Goal: Use online tool/utility

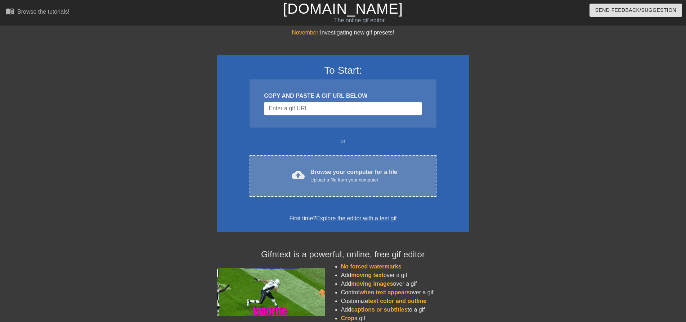
click at [353, 179] on div "Upload a file from your computer" at bounding box center [353, 180] width 87 height 7
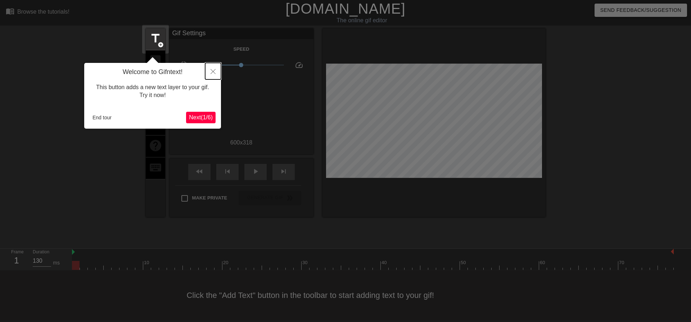
click at [213, 71] on icon "Close" at bounding box center [213, 71] width 5 height 5
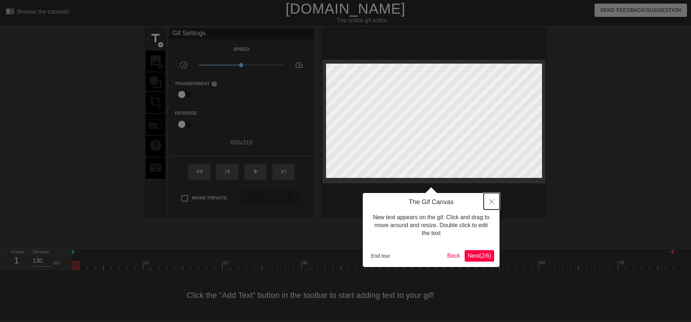
click at [492, 198] on button "Close" at bounding box center [492, 201] width 16 height 17
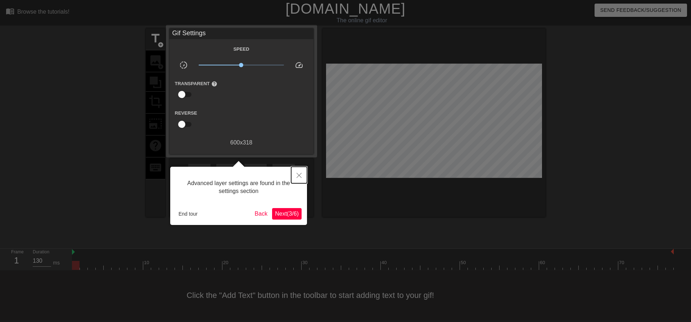
click at [303, 175] on button "Close" at bounding box center [299, 175] width 16 height 17
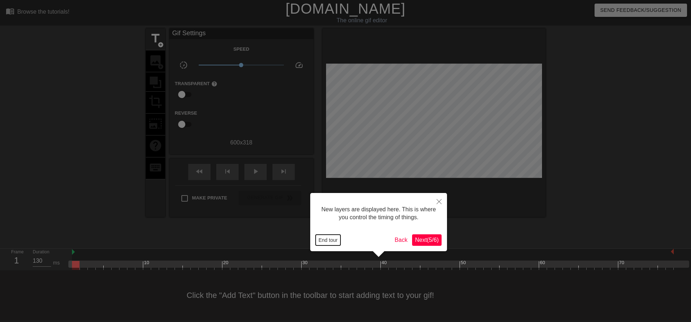
click at [338, 238] on button "End tour" at bounding box center [328, 240] width 25 height 11
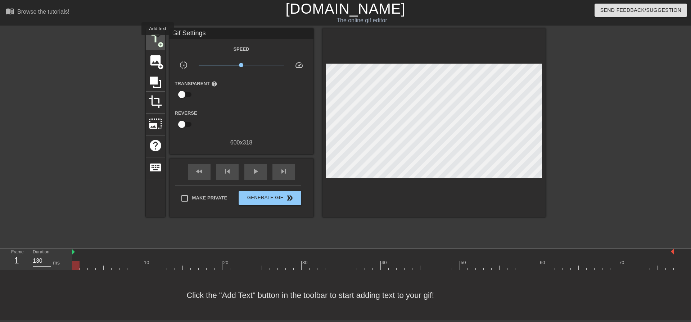
click at [157, 40] on span "title" at bounding box center [156, 39] width 14 height 14
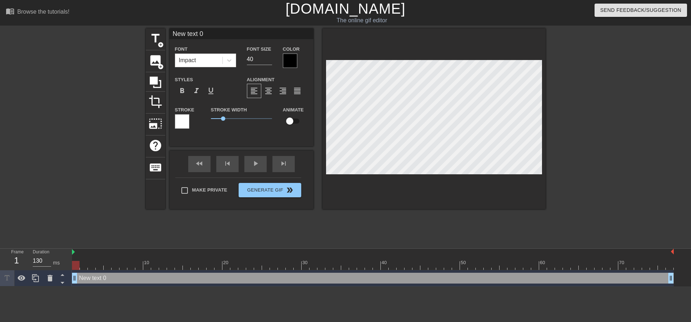
scroll to position [1, 1]
type input "O"
type textarea "O"
type input "OA"
type textarea "OA"
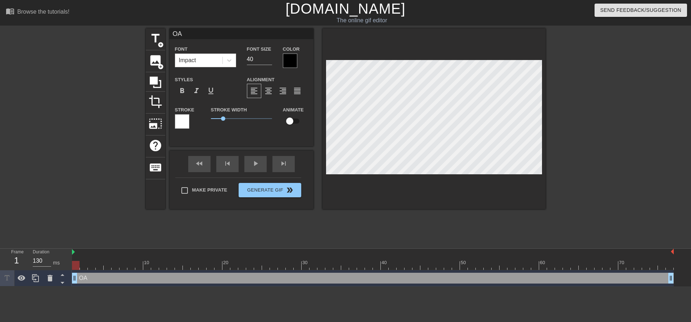
type input "OAW"
type textarea "OAW"
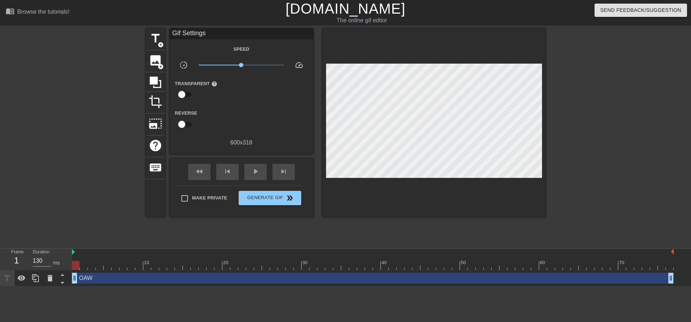
click at [100, 97] on div at bounding box center [83, 136] width 108 height 216
drag, startPoint x: 77, startPoint y: 281, endPoint x: 75, endPoint y: 287, distance: 6.6
click at [75, 287] on html "menu_book Browse the tutorials! [DOMAIN_NAME] The online gif editor Send Feedba…" at bounding box center [345, 143] width 691 height 287
type input "120"
drag, startPoint x: 76, startPoint y: 279, endPoint x: 149, endPoint y: 283, distance: 73.1
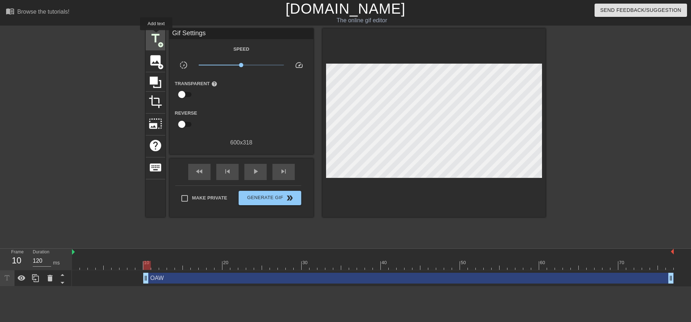
click at [156, 35] on span "title" at bounding box center [156, 39] width 14 height 14
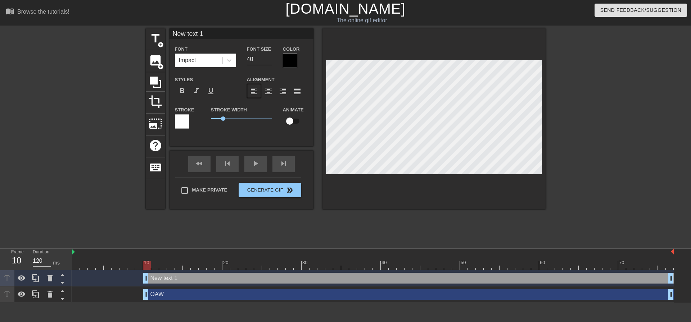
type input "H"
type textarea "H"
type input "Ho"
type textarea "Ho"
type input "Hon"
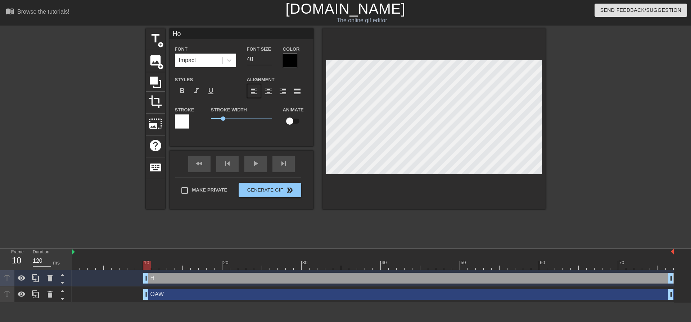
type textarea "Hon"
type input "Hone"
type textarea "Hone"
type input "Honey"
type textarea "Honey"
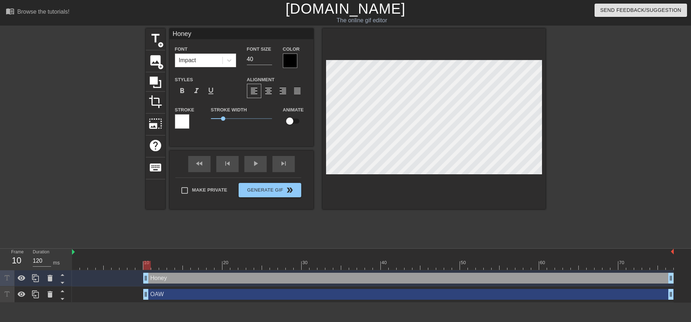
type input "Honeyw"
type textarea "Honeyw"
type input "Honeywe"
type textarea "Honeywe"
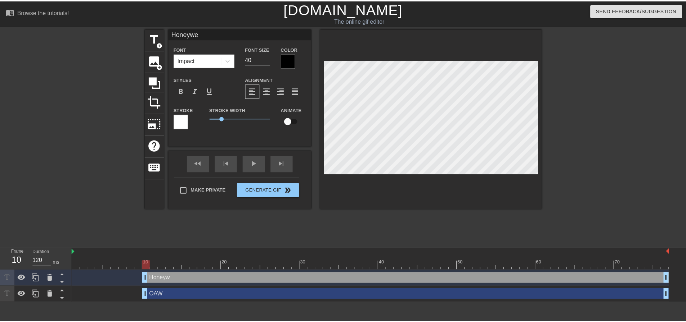
scroll to position [1, 2]
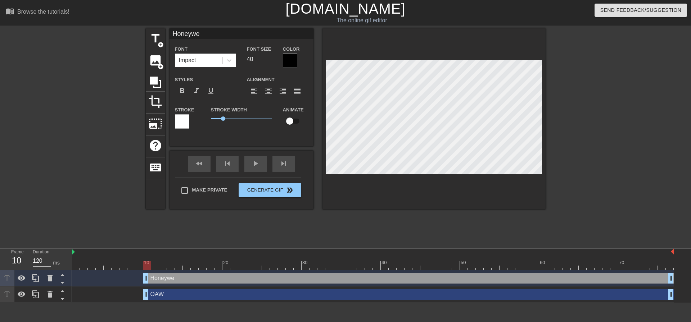
type input "Honeywel"
type textarea "Honeywel"
type input "Honeywell"
type textarea "Honeywell"
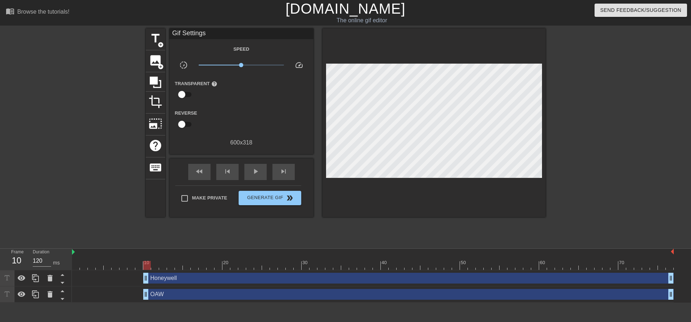
click at [331, 219] on div "title add_circle image add_circle crop photo_size_select_large help keyboard Gi…" at bounding box center [346, 136] width 400 height 216
drag, startPoint x: 639, startPoint y: 293, endPoint x: 298, endPoint y: 306, distance: 342.1
click at [298, 303] on html "menu_book Browse the tutorials! [DOMAIN_NAME] The online gif editor Send Feedba…" at bounding box center [345, 151] width 691 height 303
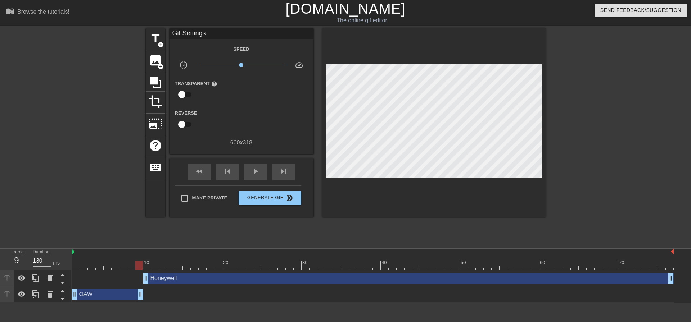
drag, startPoint x: 602, startPoint y: 295, endPoint x: 144, endPoint y: 305, distance: 457.8
click at [144, 303] on html "menu_book Browse the tutorials! [DOMAIN_NAME] The online gif editor Send Feedba…" at bounding box center [345, 151] width 691 height 303
click at [176, 279] on div "Honeywell drag_handle drag_handle" at bounding box center [408, 278] width 530 height 11
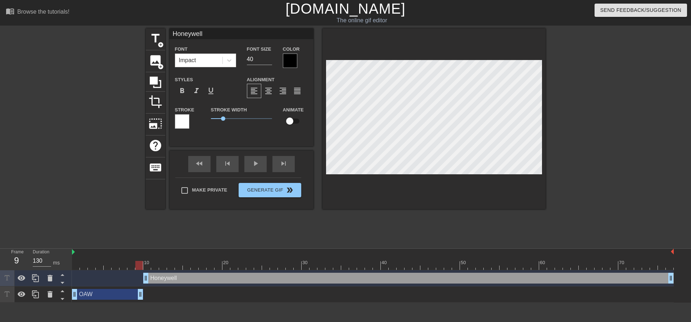
click at [162, 281] on div "Honeywell drag_handle drag_handle" at bounding box center [408, 278] width 530 height 11
drag, startPoint x: 164, startPoint y: 278, endPoint x: 170, endPoint y: 279, distance: 5.8
click at [170, 279] on div "Honeywell drag_handle drag_handle" at bounding box center [408, 278] width 530 height 11
type input "120"
click at [143, 280] on div "Honeywell drag_handle drag_handle" at bounding box center [373, 278] width 602 height 11
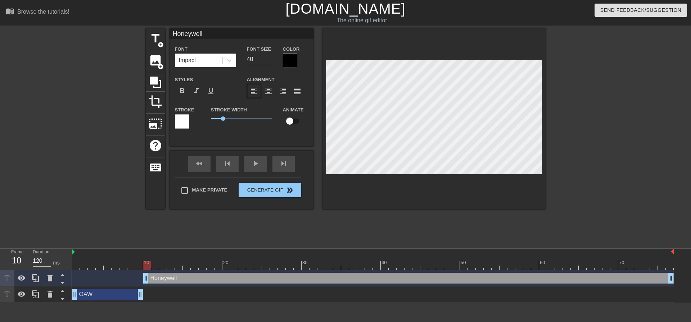
click at [118, 296] on div "OAW drag_handle drag_handle" at bounding box center [107, 294] width 71 height 11
type input "OAW"
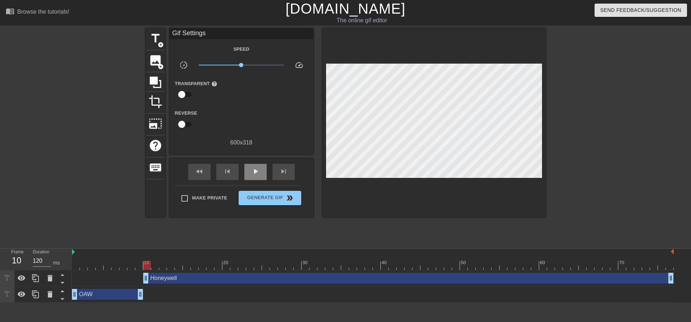
click at [251, 163] on div "fast_rewind skip_previous play_arrow skip_next" at bounding box center [241, 172] width 117 height 27
click at [74, 254] on img at bounding box center [73, 252] width 3 height 6
click at [259, 172] on span "play_arrow" at bounding box center [255, 171] width 9 height 9
click at [299, 280] on div "Honeywell drag_handle drag_handle" at bounding box center [408, 278] width 530 height 11
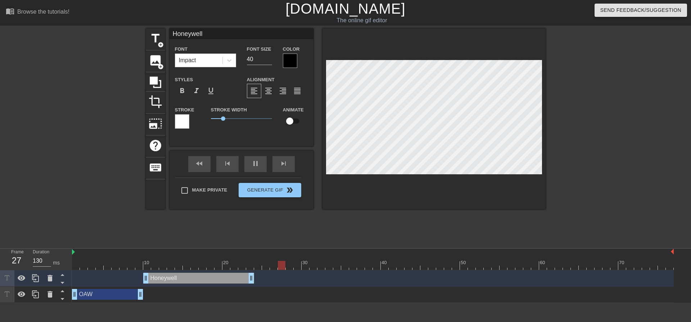
drag, startPoint x: 671, startPoint y: 277, endPoint x: 249, endPoint y: 285, distance: 422.2
click at [249, 285] on div "Honeywell drag_handle drag_handle" at bounding box center [373, 279] width 602 height 16
drag, startPoint x: 251, startPoint y: 281, endPoint x: 241, endPoint y: 283, distance: 9.9
drag, startPoint x: 244, startPoint y: 280, endPoint x: 234, endPoint y: 282, distance: 9.8
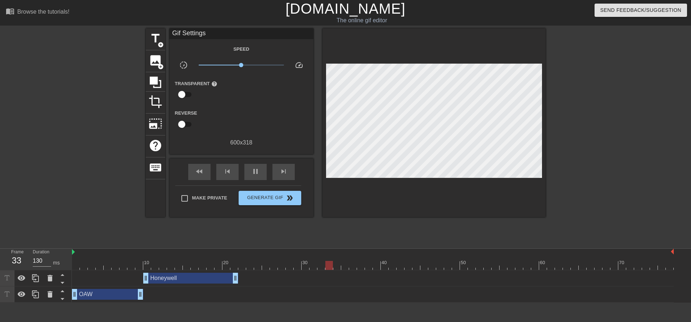
click at [258, 161] on div "fast_rewind skip_previous pause skip_next" at bounding box center [241, 172] width 117 height 27
click at [256, 170] on span "pause" at bounding box center [255, 171] width 9 height 9
drag, startPoint x: 551, startPoint y: 268, endPoint x: 240, endPoint y: 267, distance: 310.6
click at [240, 267] on div at bounding box center [242, 265] width 8 height 9
drag, startPoint x: 235, startPoint y: 280, endPoint x: 243, endPoint y: 280, distance: 7.2
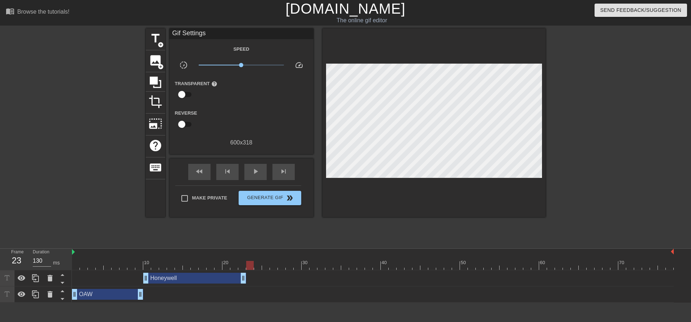
drag, startPoint x: 241, startPoint y: 266, endPoint x: 249, endPoint y: 266, distance: 7.9
click at [249, 266] on div at bounding box center [250, 265] width 8 height 9
drag, startPoint x: 243, startPoint y: 281, endPoint x: 253, endPoint y: 280, distance: 10.1
drag, startPoint x: 252, startPoint y: 264, endPoint x: 256, endPoint y: 266, distance: 4.4
click at [256, 266] on div at bounding box center [258, 265] width 8 height 9
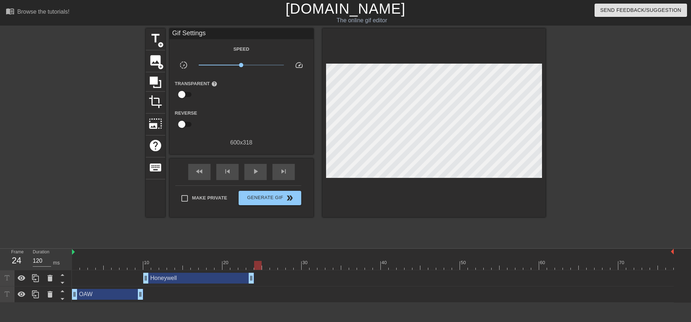
click at [119, 298] on div "OAW drag_handle drag_handle" at bounding box center [107, 294] width 71 height 11
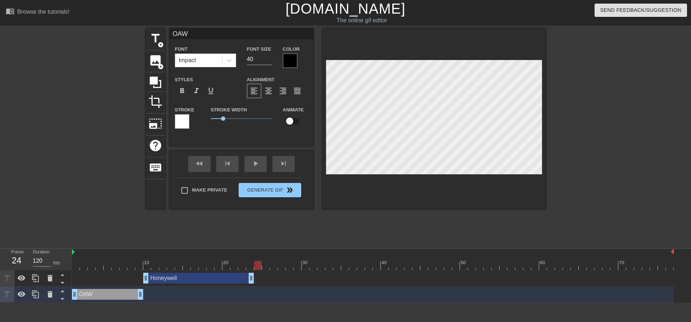
drag, startPoint x: 120, startPoint y: 294, endPoint x: 104, endPoint y: 291, distance: 16.4
click at [104, 291] on div "OAW drag_handle drag_handle" at bounding box center [107, 294] width 71 height 11
click at [39, 297] on icon at bounding box center [35, 294] width 9 height 9
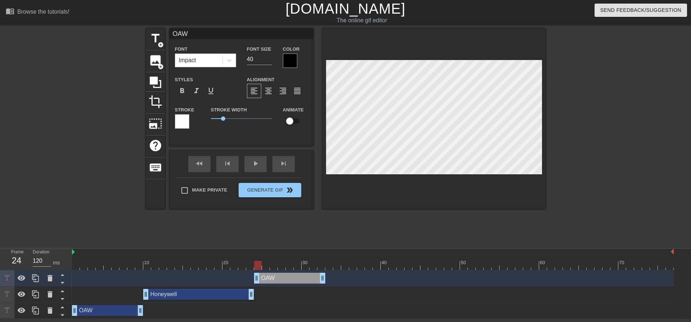
drag, startPoint x: 125, startPoint y: 276, endPoint x: 303, endPoint y: 277, distance: 178.5
click at [303, 277] on div "OAW drag_handle drag_handle" at bounding box center [289, 278] width 71 height 11
drag, startPoint x: 258, startPoint y: 265, endPoint x: 300, endPoint y: 267, distance: 42.5
click at [300, 267] on div at bounding box center [298, 265] width 8 height 9
drag, startPoint x: 321, startPoint y: 280, endPoint x: 299, endPoint y: 282, distance: 21.7
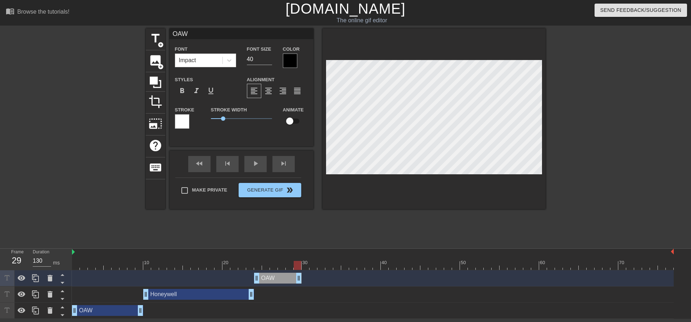
type input "120"
drag, startPoint x: 296, startPoint y: 266, endPoint x: 304, endPoint y: 265, distance: 8.6
click at [304, 265] on div at bounding box center [306, 265] width 8 height 9
click at [200, 294] on div "Honeywell drag_handle drag_handle" at bounding box center [198, 294] width 111 height 11
type input "Honeywell"
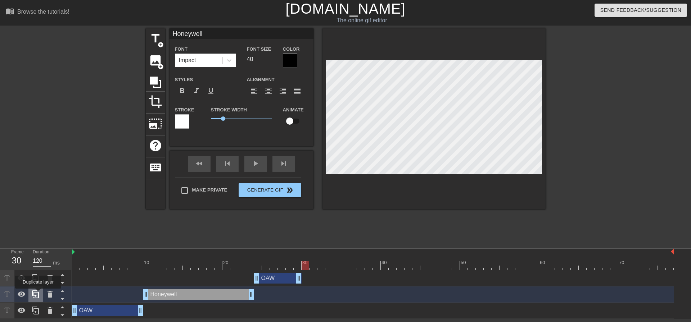
click at [38, 294] on icon at bounding box center [35, 294] width 9 height 9
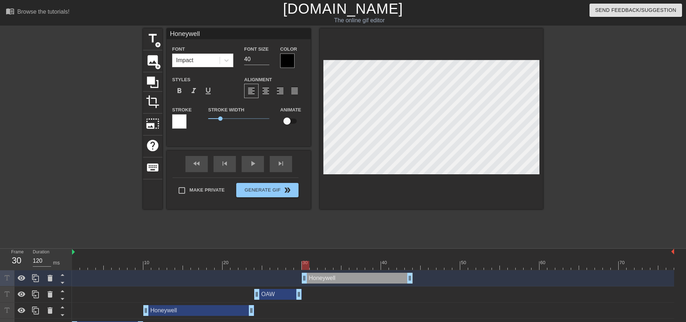
drag, startPoint x: 189, startPoint y: 281, endPoint x: 346, endPoint y: 281, distance: 157.3
click at [346, 281] on div "Honeywell drag_handle drag_handle" at bounding box center [357, 278] width 111 height 11
drag, startPoint x: 306, startPoint y: 267, endPoint x: 392, endPoint y: 269, distance: 85.7
click at [392, 269] on div at bounding box center [393, 265] width 8 height 9
type input "130"
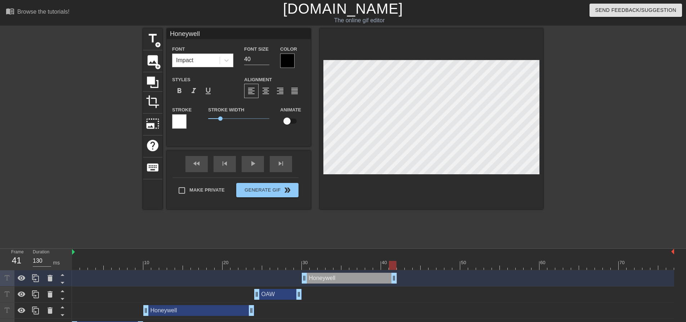
drag, startPoint x: 410, startPoint y: 281, endPoint x: 393, endPoint y: 282, distance: 16.9
click at [281, 296] on div "OAW drag_handle drag_handle" at bounding box center [278, 294] width 48 height 11
type input "OAW"
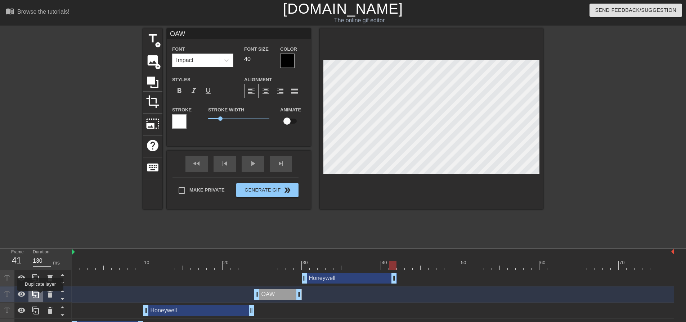
click at [40, 296] on div at bounding box center [35, 295] width 14 height 16
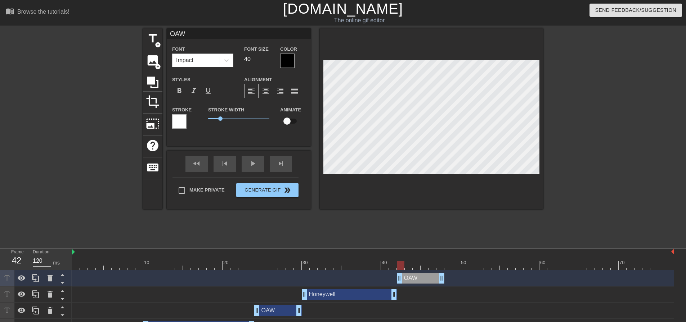
drag, startPoint x: 270, startPoint y: 279, endPoint x: 414, endPoint y: 284, distance: 144.4
click at [414, 284] on div "OAW drag_handle drag_handle" at bounding box center [373, 279] width 602 height 16
drag, startPoint x: 399, startPoint y: 267, endPoint x: 440, endPoint y: 267, distance: 41.0
click at [440, 267] on div at bounding box center [440, 265] width 8 height 9
drag, startPoint x: 440, startPoint y: 280, endPoint x: 552, endPoint y: 282, distance: 111.9
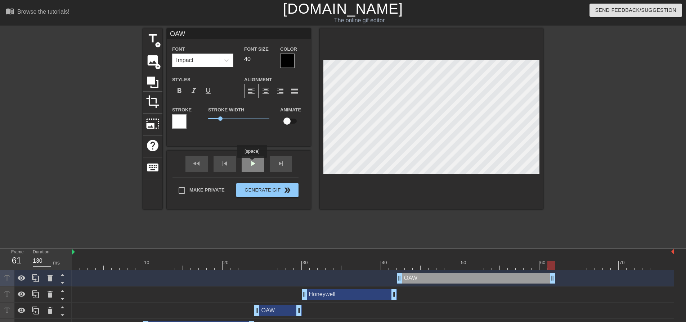
click at [252, 163] on div "fast_rewind skip_previous play_arrow skip_next" at bounding box center [238, 164] width 117 height 27
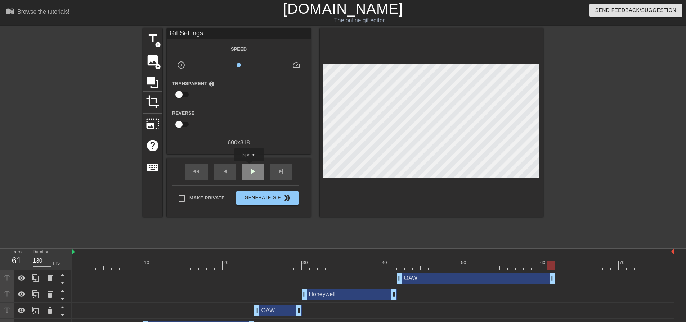
click at [249, 167] on span "play_arrow" at bounding box center [252, 171] width 9 height 9
click at [254, 169] on span "pause" at bounding box center [252, 171] width 9 height 9
click at [561, 295] on div "Honeywell drag_handle drag_handle" at bounding box center [373, 294] width 602 height 11
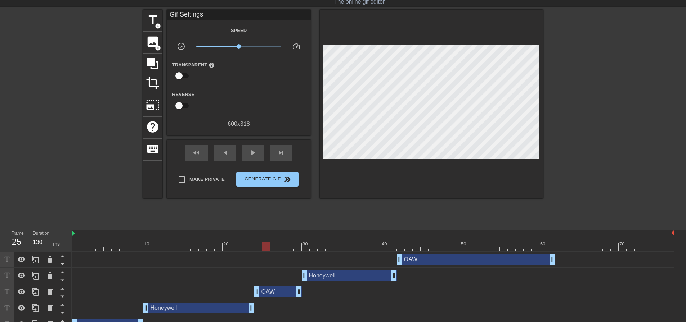
scroll to position [0, 0]
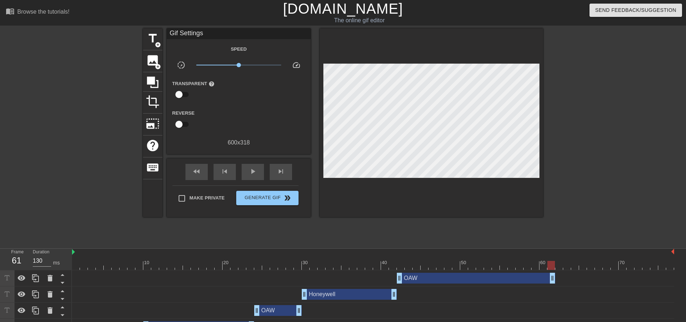
type input "120"
drag, startPoint x: 264, startPoint y: 266, endPoint x: 557, endPoint y: 268, distance: 292.2
click at [557, 268] on div at bounding box center [559, 265] width 8 height 9
click at [157, 37] on span "title" at bounding box center [153, 39] width 14 height 14
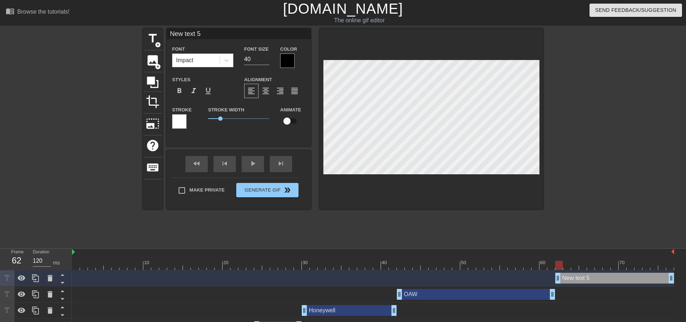
click at [597, 277] on div "New text 5 drag_handle drag_handle" at bounding box center [614, 278] width 119 height 11
click at [592, 277] on div "New text 5 drag_handle drag_handle" at bounding box center [614, 278] width 119 height 11
click at [592, 278] on div "New text 5 drag_handle drag_handle" at bounding box center [614, 278] width 119 height 11
type input "G"
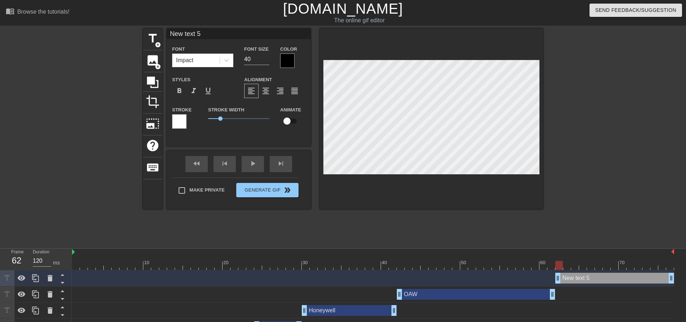
type textarea "G"
type input "Gl"
type textarea "Gl"
type input "Glo"
type textarea "Glo"
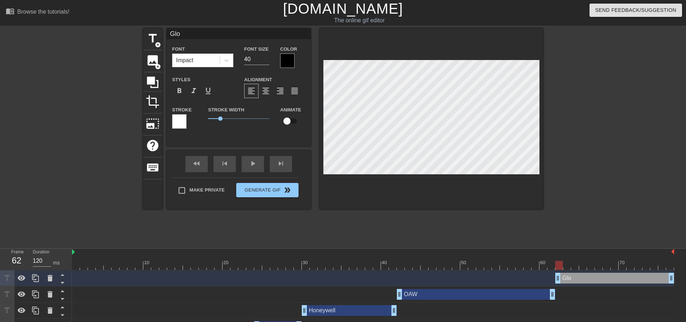
type input "Glob"
type textarea "Glob"
type input "Globa"
type textarea "Globa"
type input "Global"
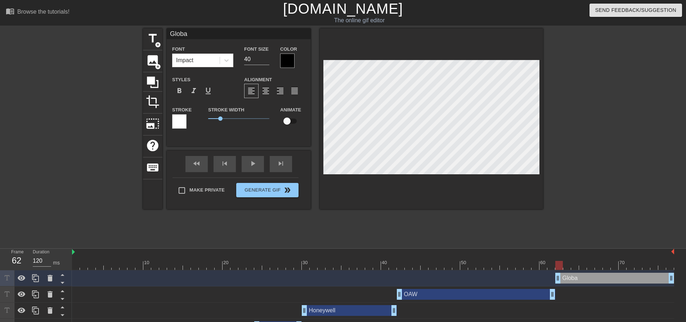
type textarea "Global"
type input "Global"
type textarea "Global"
type input "Global T"
type textarea "Global T"
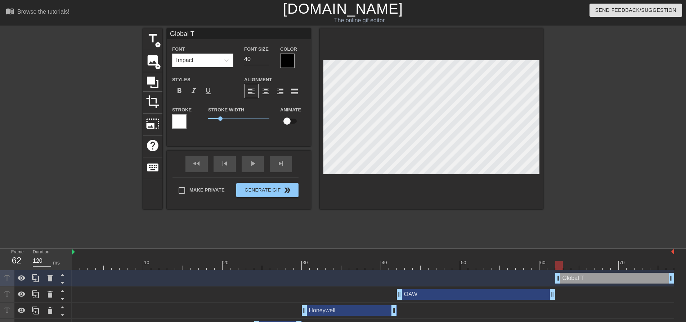
type input "Global Te"
type textarea "Global Te"
type input "Global Tec"
type textarea "Global Tec"
type input "Global Tech"
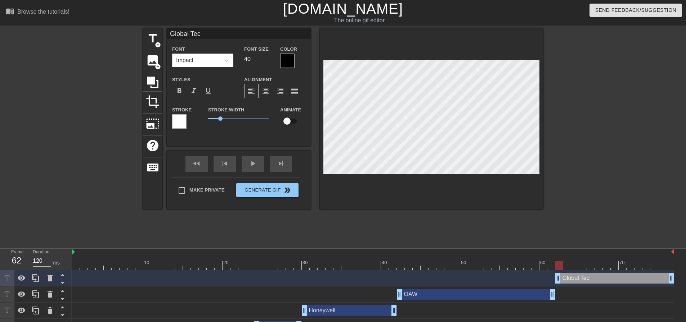
type textarea "Global Tech"
type input "Global Techn"
type textarea "Global Techn"
type input "Global Techno"
type textarea "Global Techno"
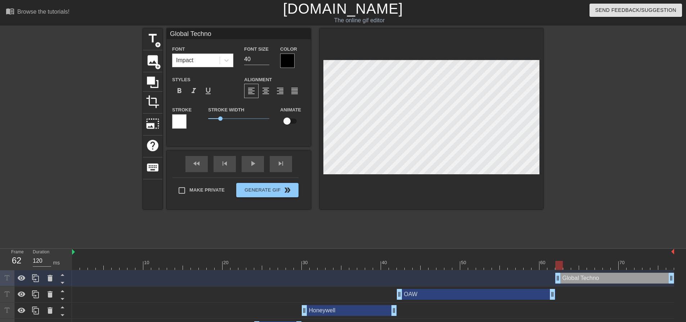
type input "Global Technol"
type textarea "Global Technol"
type input "Global Technolo"
type textarea "Global Technolo"
type input "Global Technolog"
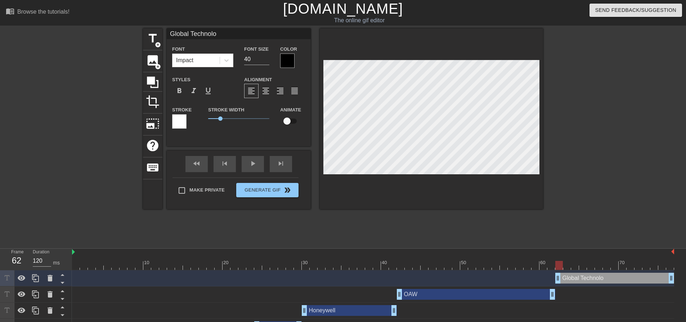
type textarea "Global Technolog"
type input "Global Technologi"
type textarea "Global Technologi"
type input "Global Technologie"
type textarea "Global Technologie"
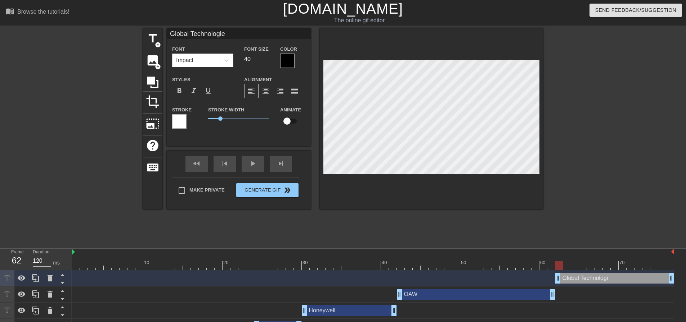
type input "Global Technologies"
type textarea "Global Technologies"
type input "130"
drag, startPoint x: 560, startPoint y: 266, endPoint x: 674, endPoint y: 266, distance: 114.8
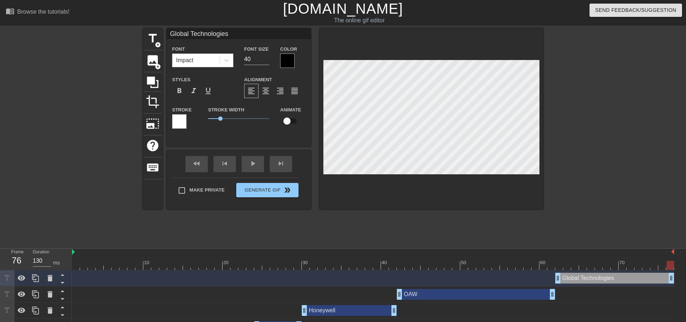
click at [674, 266] on div "10 20 30 40 50 60 70 Global Technologies drag_handle drag_handle OAW drag_handl…" at bounding box center [379, 308] width 614 height 119
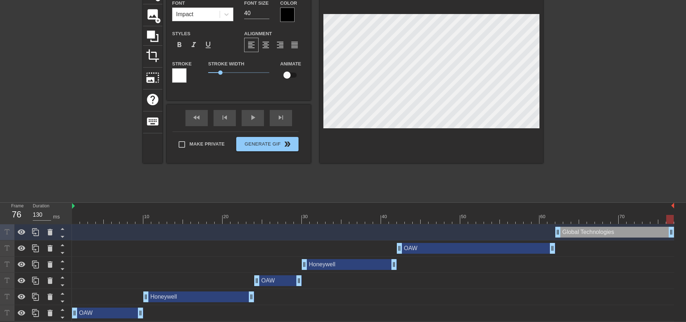
scroll to position [47, 0]
click at [105, 312] on div "OAW drag_handle drag_handle" at bounding box center [107, 313] width 71 height 11
type input "OAW"
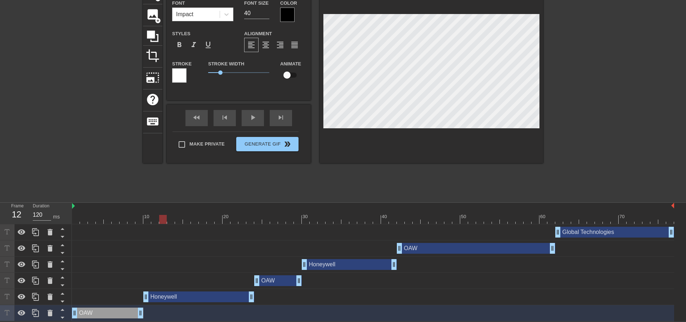
type input "130"
drag, startPoint x: 654, startPoint y: 217, endPoint x: 49, endPoint y: 220, distance: 604.9
click at [49, 220] on div "Frame 1 Duration 130 ms 10 20 30 40 50 60 70 Global Technologies drag_handle dr…" at bounding box center [343, 262] width 686 height 119
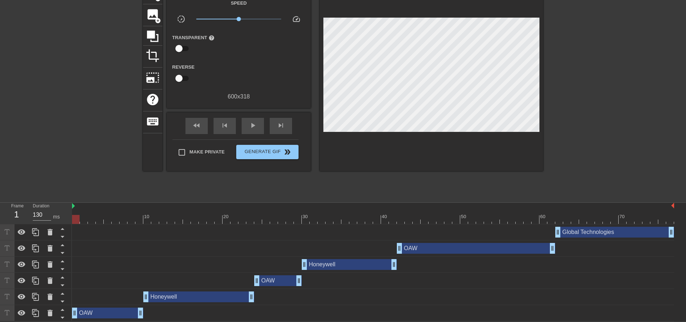
click at [455, 175] on div "title add_circle image add_circle crop photo_size_select_large help keyboard Gi…" at bounding box center [343, 90] width 400 height 216
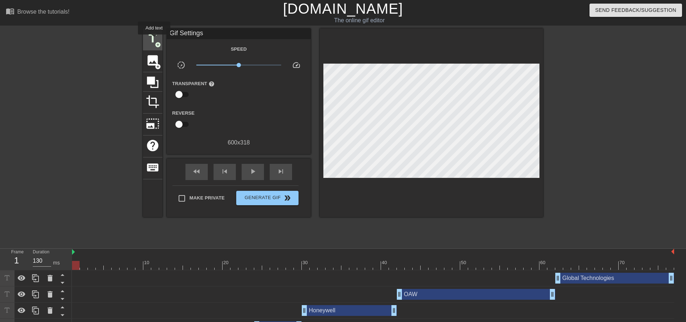
click at [154, 40] on span "title" at bounding box center [153, 39] width 14 height 14
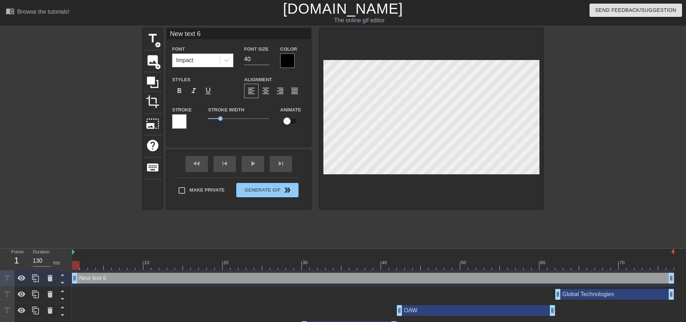
scroll to position [1, 1]
type input "F"
type textarea "F"
type input "F."
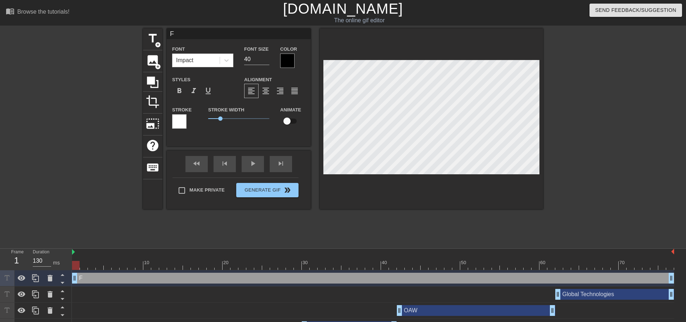
type textarea "F."
type input "F.A"
type textarea "F.A"
type input "F.A."
type textarea "F.A."
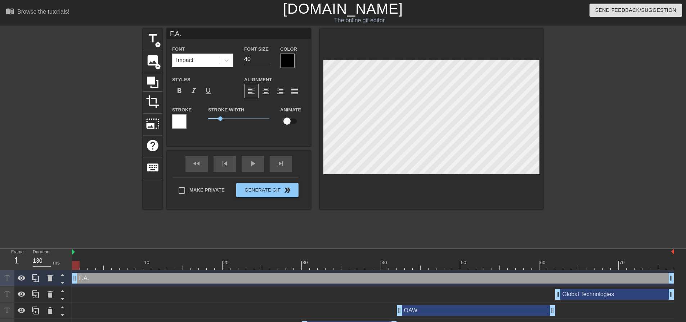
type input "F.A.A"
type textarea "F.A.A"
type input "F.A.A."
type textarea "F.A.A."
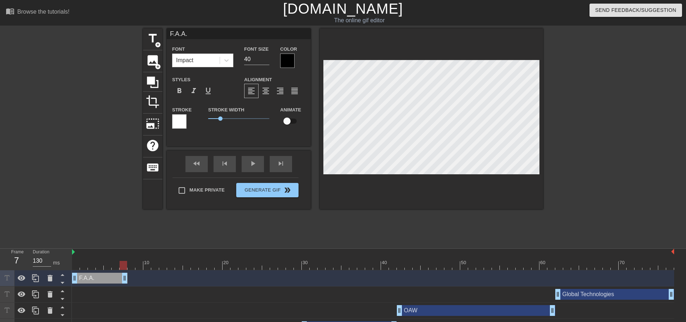
drag, startPoint x: 671, startPoint y: 279, endPoint x: 122, endPoint y: 281, distance: 549.1
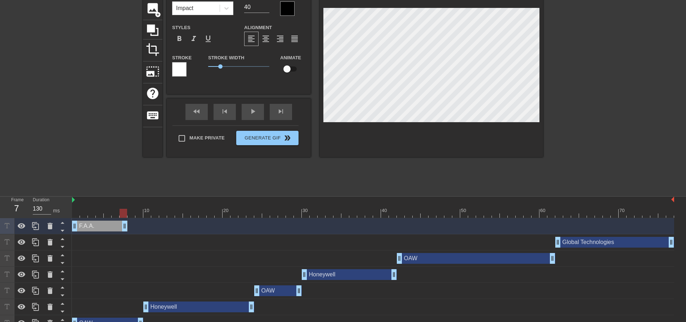
scroll to position [63, 0]
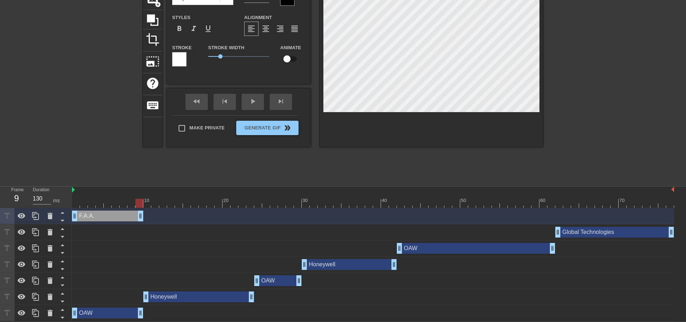
drag, startPoint x: 124, startPoint y: 216, endPoint x: 137, endPoint y: 215, distance: 13.0
drag, startPoint x: 106, startPoint y: 215, endPoint x: 33, endPoint y: 215, distance: 72.7
click at [33, 215] on icon at bounding box center [35, 216] width 9 height 9
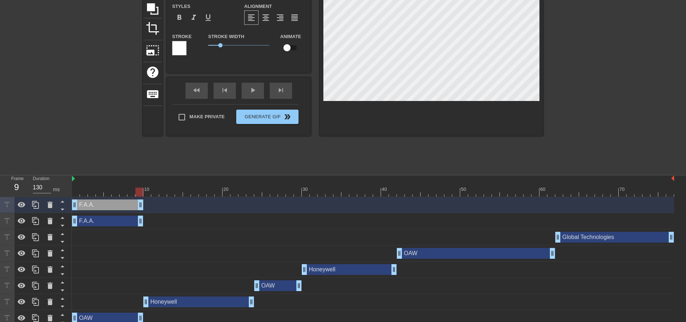
scroll to position [79, 0]
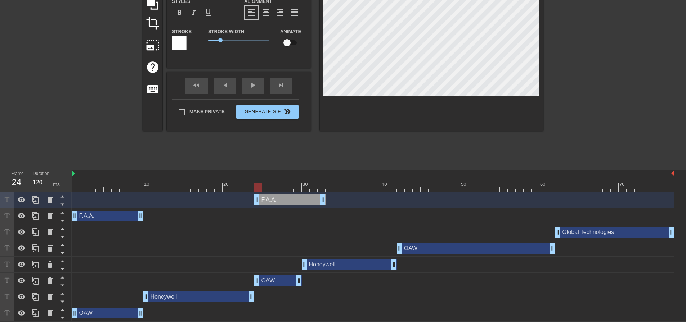
drag, startPoint x: 107, startPoint y: 199, endPoint x: 286, endPoint y: 204, distance: 179.3
click at [286, 204] on div "F.A.A. drag_handle drag_handle" at bounding box center [289, 200] width 71 height 11
drag, startPoint x: 323, startPoint y: 198, endPoint x: 302, endPoint y: 200, distance: 21.0
click at [302, 200] on div "F.A.A. drag_handle drag_handle" at bounding box center [373, 200] width 602 height 11
click at [32, 199] on icon at bounding box center [35, 200] width 9 height 9
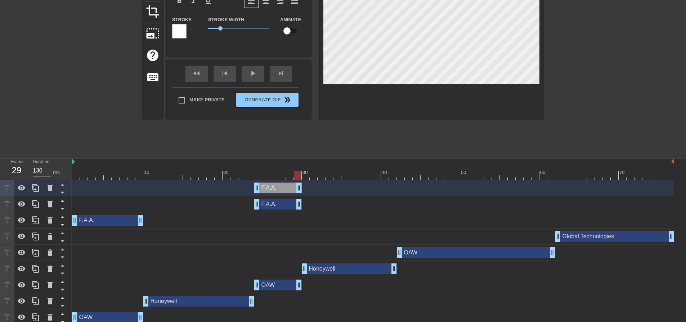
scroll to position [95, 0]
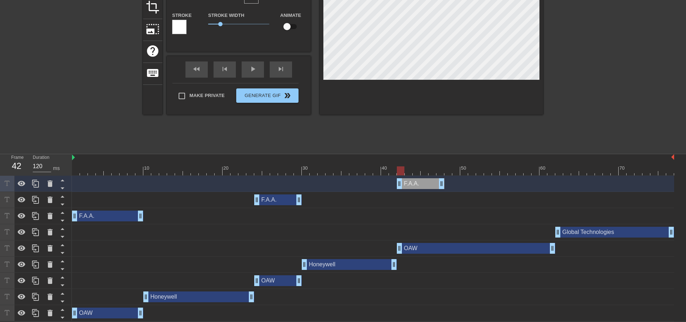
drag, startPoint x: 279, startPoint y: 181, endPoint x: 422, endPoint y: 185, distance: 143.3
click at [422, 185] on div "F.A.A. drag_handle drag_handle" at bounding box center [421, 183] width 48 height 11
drag, startPoint x: 442, startPoint y: 185, endPoint x: 553, endPoint y: 184, distance: 111.9
click at [611, 114] on div at bounding box center [605, 42] width 108 height 216
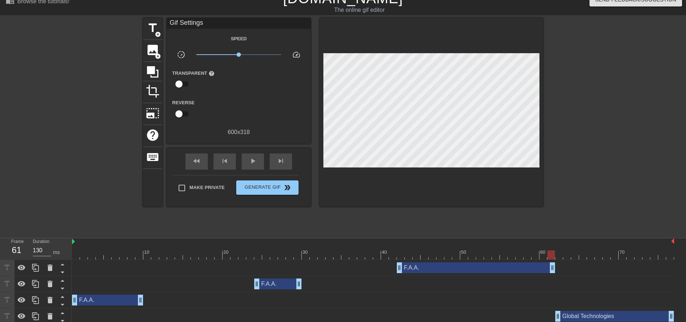
scroll to position [0, 0]
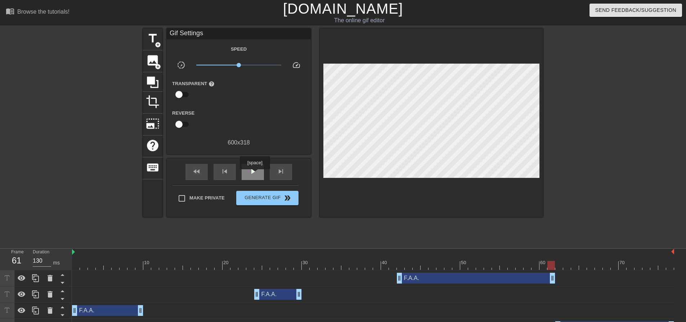
click at [254, 175] on span "play_arrow" at bounding box center [252, 171] width 9 height 9
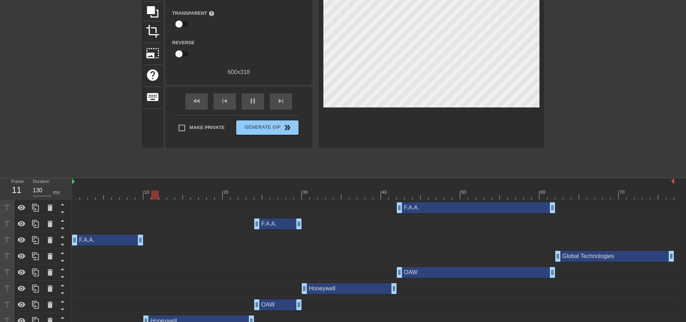
scroll to position [72, 0]
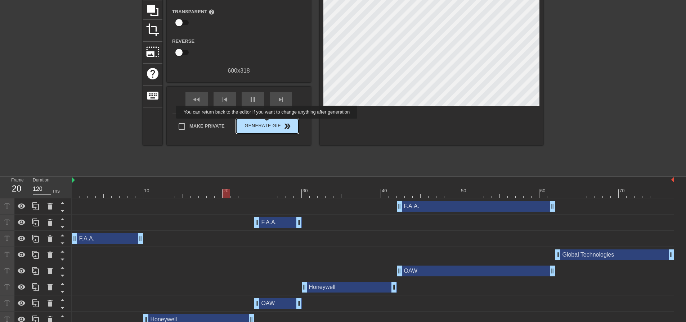
type input "130"
click at [267, 124] on span "Generate Gif double_arrow" at bounding box center [267, 126] width 56 height 9
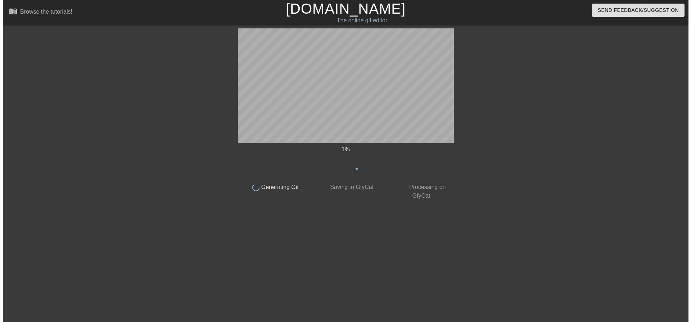
scroll to position [0, 0]
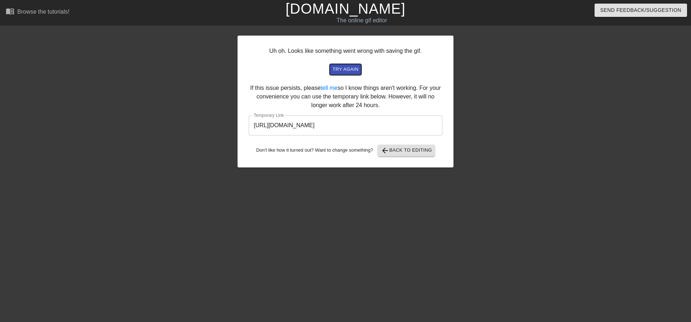
click at [342, 67] on span "try again" at bounding box center [346, 69] width 26 height 8
click at [343, 67] on span "try again" at bounding box center [346, 69] width 26 height 8
drag, startPoint x: 400, startPoint y: 126, endPoint x: 240, endPoint y: 128, distance: 159.4
click at [240, 128] on div "Uh oh. Looks like something went wrong with saving the gif. try again If this i…" at bounding box center [346, 102] width 216 height 132
